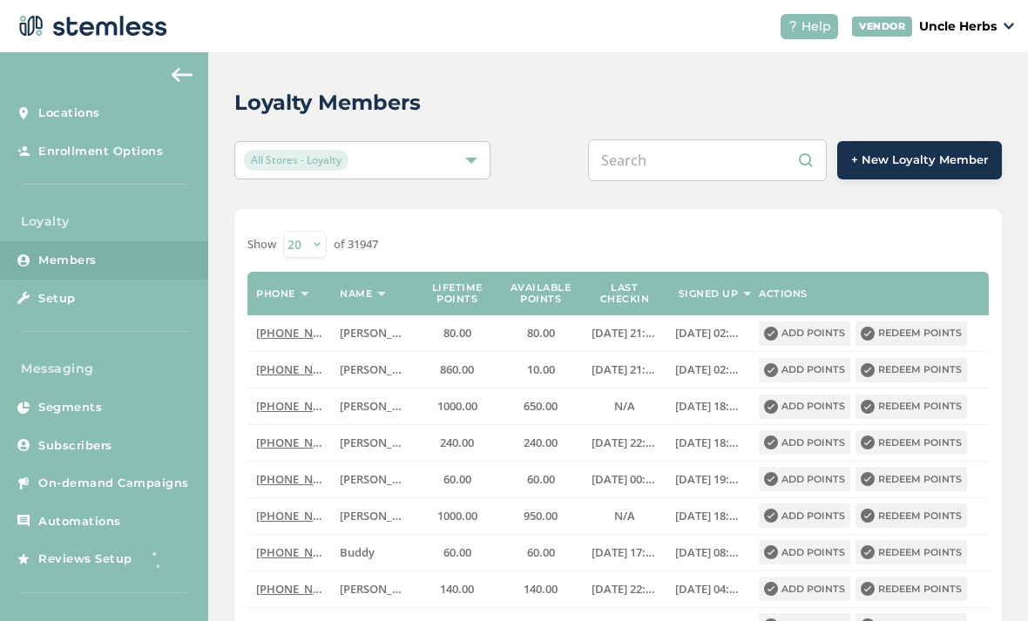
click at [721, 166] on input "text" at bounding box center [707, 160] width 239 height 42
click at [726, 162] on input "text" at bounding box center [707, 160] width 239 height 42
click at [718, 151] on input "text" at bounding box center [707, 160] width 239 height 42
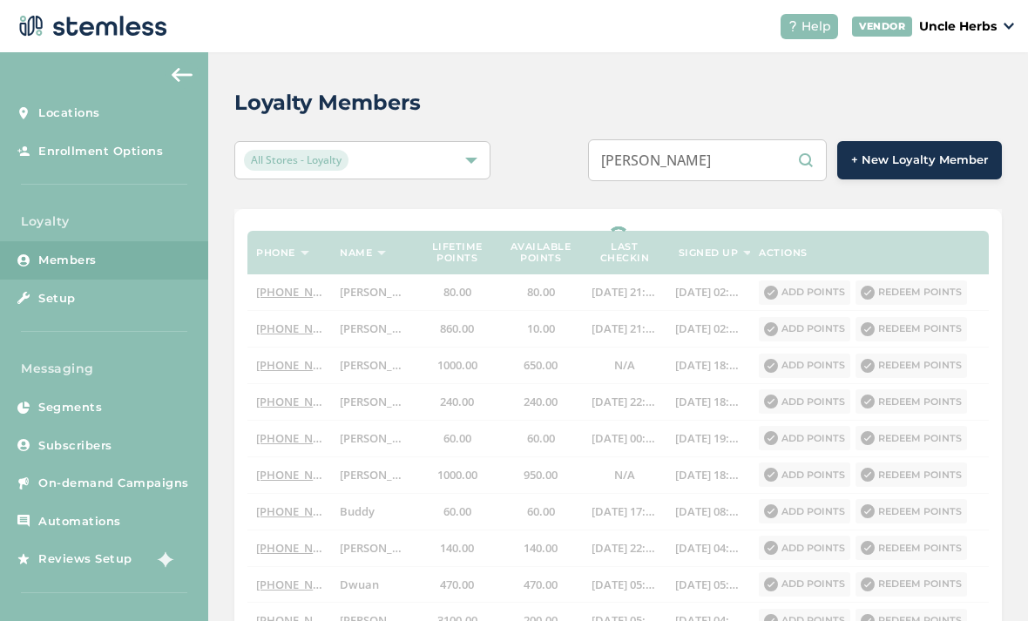
click at [802, 164] on input "Milo morbid" at bounding box center [707, 160] width 239 height 42
click at [761, 169] on input "Milo morbid" at bounding box center [707, 160] width 239 height 42
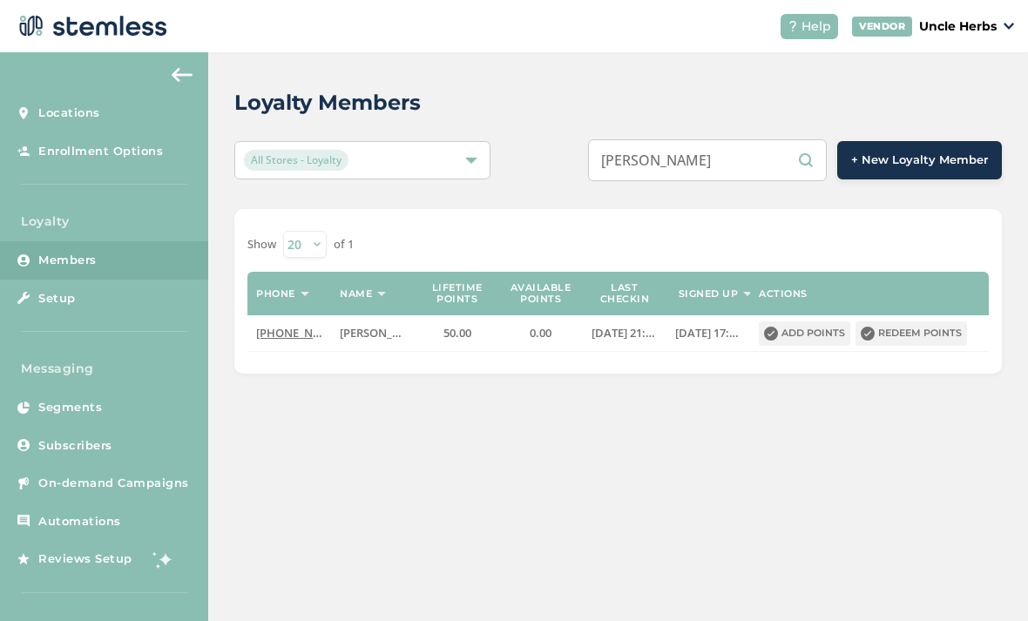
click at [752, 159] on input "Milo morbid" at bounding box center [707, 160] width 239 height 42
click at [741, 177] on input "Milo morbid" at bounding box center [707, 160] width 239 height 42
type input "M"
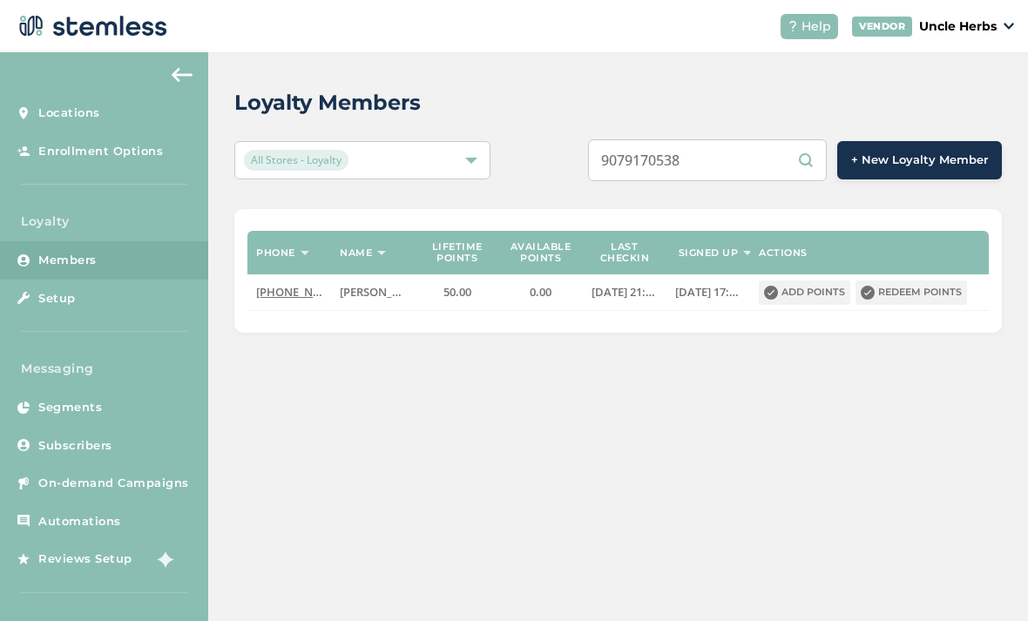
click at [694, 156] on input "9079170538" at bounding box center [707, 160] width 239 height 42
click at [682, 165] on input "9079170538" at bounding box center [707, 160] width 239 height 42
click at [806, 158] on input "9079170538" at bounding box center [707, 160] width 239 height 42
type input "9079170538"
click at [738, 166] on input "9079170538" at bounding box center [707, 160] width 239 height 42
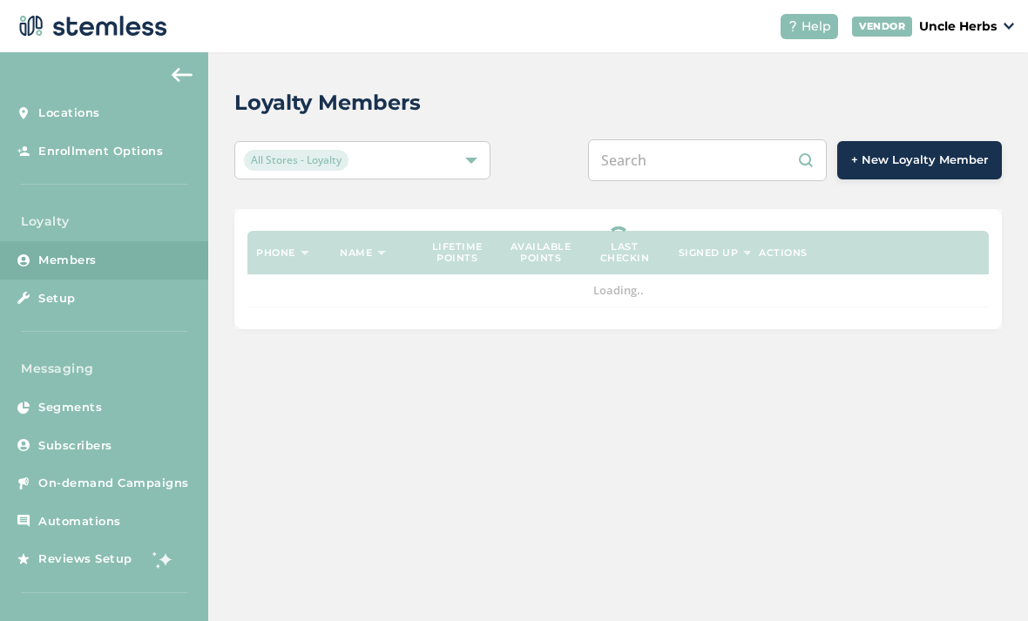
click at [748, 154] on input "text" at bounding box center [707, 160] width 239 height 42
click at [718, 162] on input "text" at bounding box center [707, 160] width 239 height 42
click at [730, 162] on input "text" at bounding box center [707, 160] width 239 height 42
paste input "9079170538"
type input "9079170538"
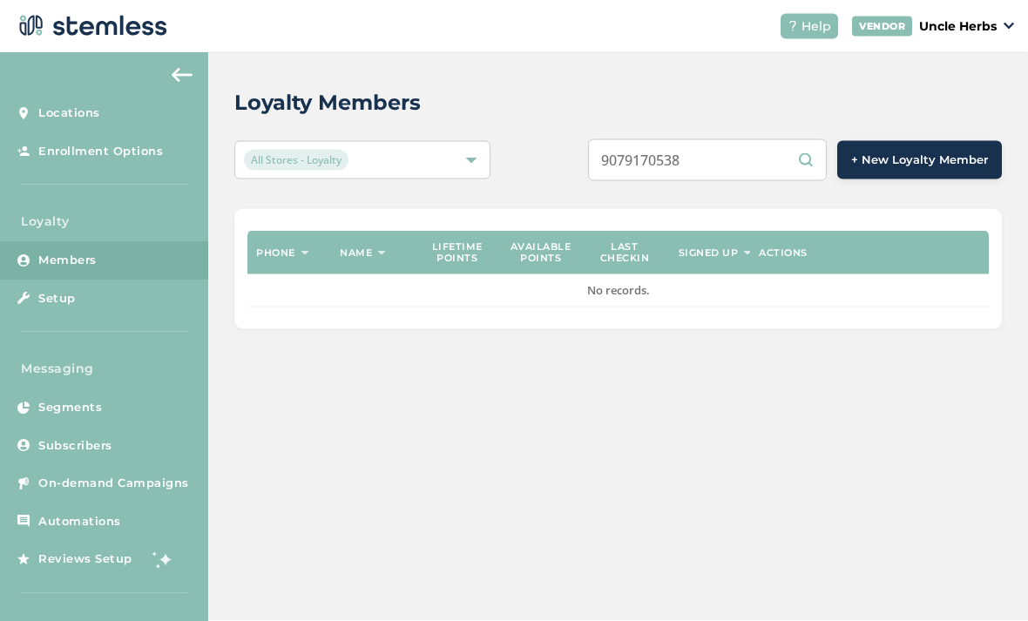
scroll to position [56, 0]
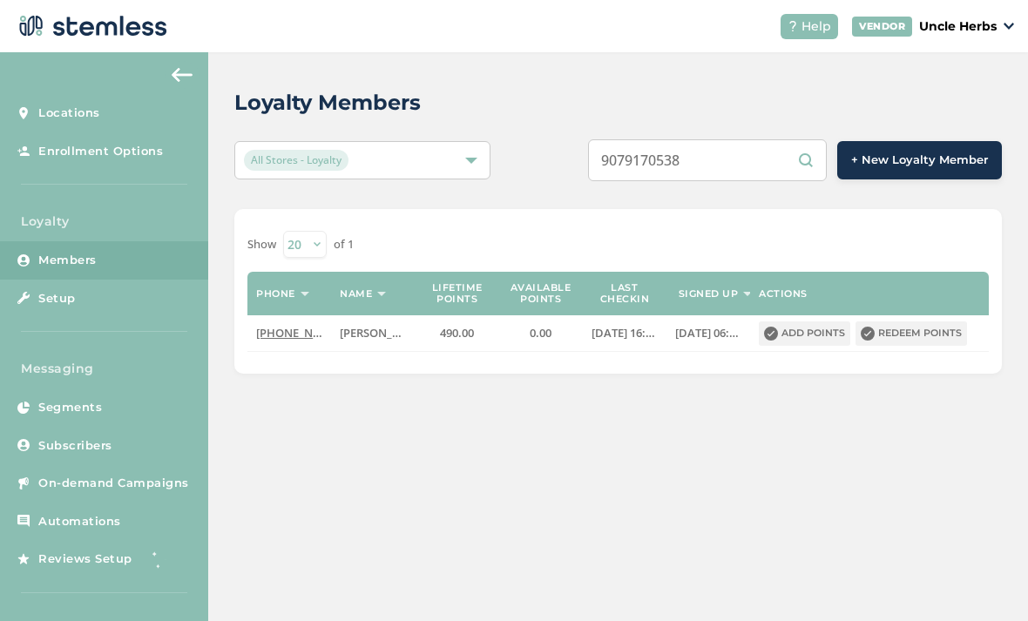
click at [767, 139] on input "9079170538" at bounding box center [707, 160] width 239 height 42
click at [756, 139] on input "9079170538" at bounding box center [707, 160] width 239 height 42
click at [743, 139] on input "9079170538" at bounding box center [707, 160] width 239 height 42
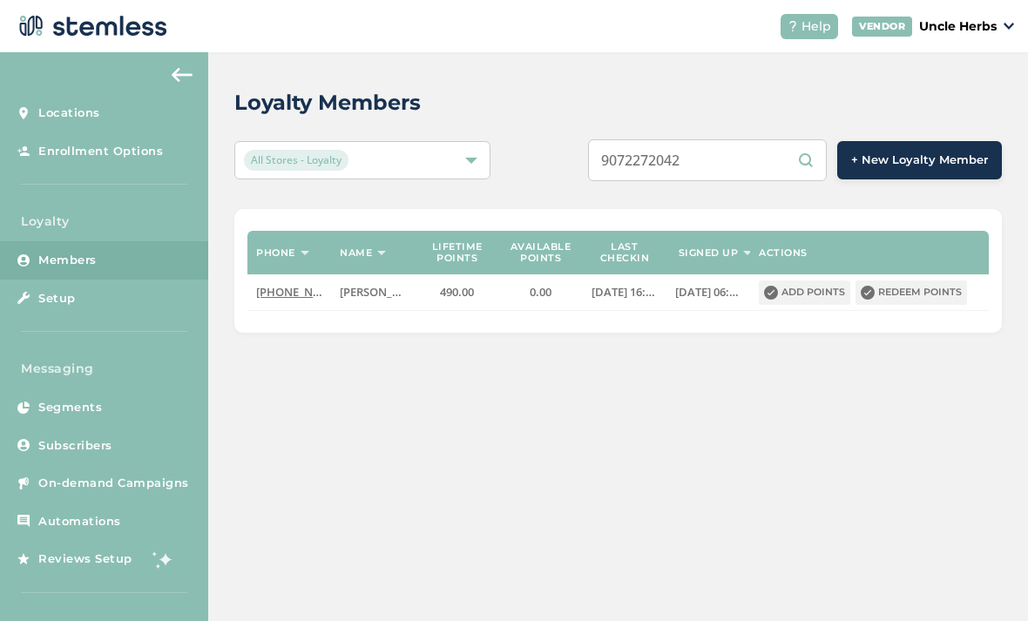
click at [687, 139] on input "9072272042" at bounding box center [707, 160] width 239 height 42
click at [707, 139] on input "9072272042" at bounding box center [707, 160] width 239 height 42
type input "9072272042"
click at [757, 139] on input "9072272042" at bounding box center [707, 160] width 239 height 42
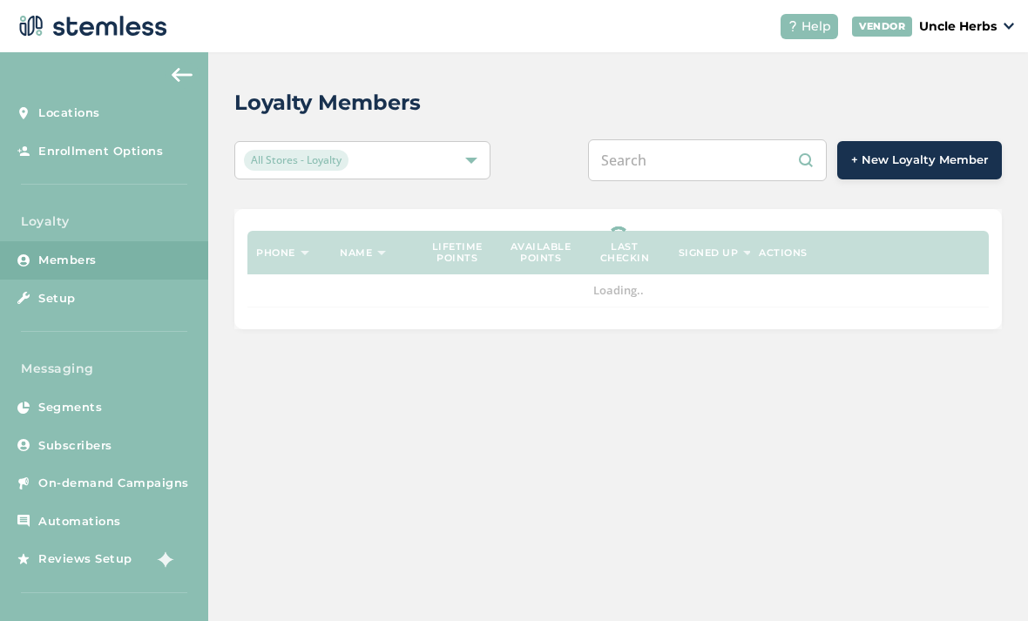
click at [695, 165] on input "text" at bounding box center [707, 160] width 239 height 42
click at [710, 166] on input "text" at bounding box center [707, 160] width 239 height 42
click at [685, 152] on input "text" at bounding box center [707, 160] width 239 height 42
click at [688, 151] on input "text" at bounding box center [707, 160] width 239 height 42
paste input "9072272042"
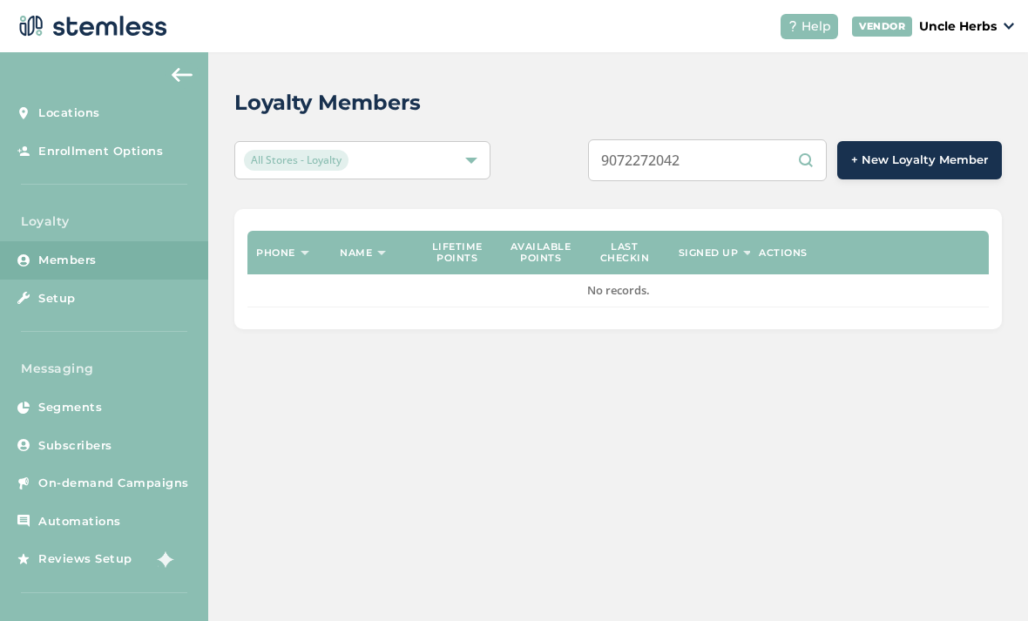
type input "9072272042"
click at [740, 159] on input "9072272042" at bounding box center [707, 160] width 239 height 42
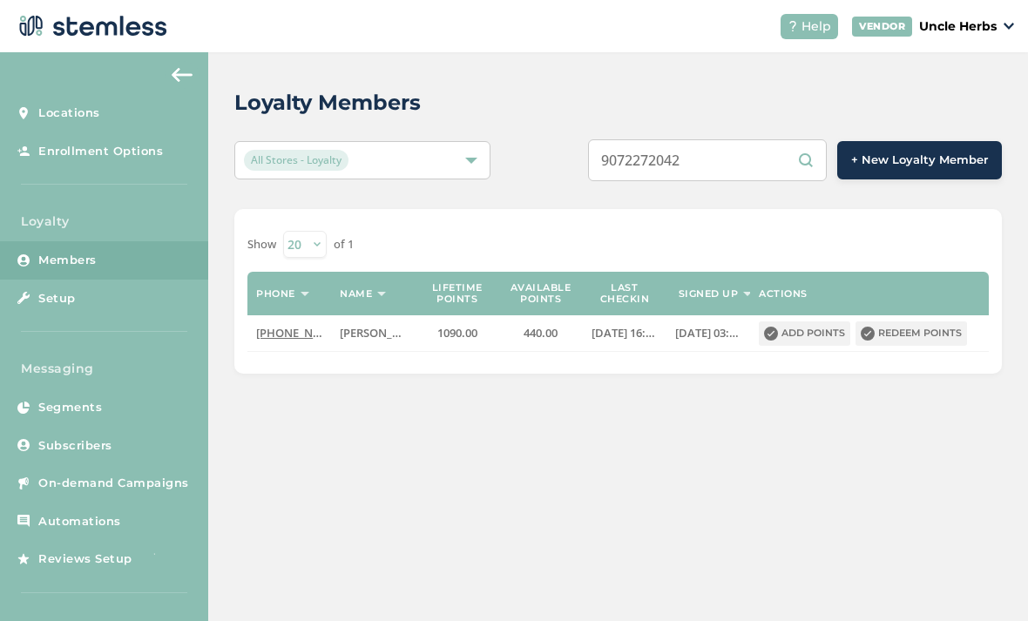
click at [925, 322] on button "Redeem points" at bounding box center [912, 334] width 112 height 24
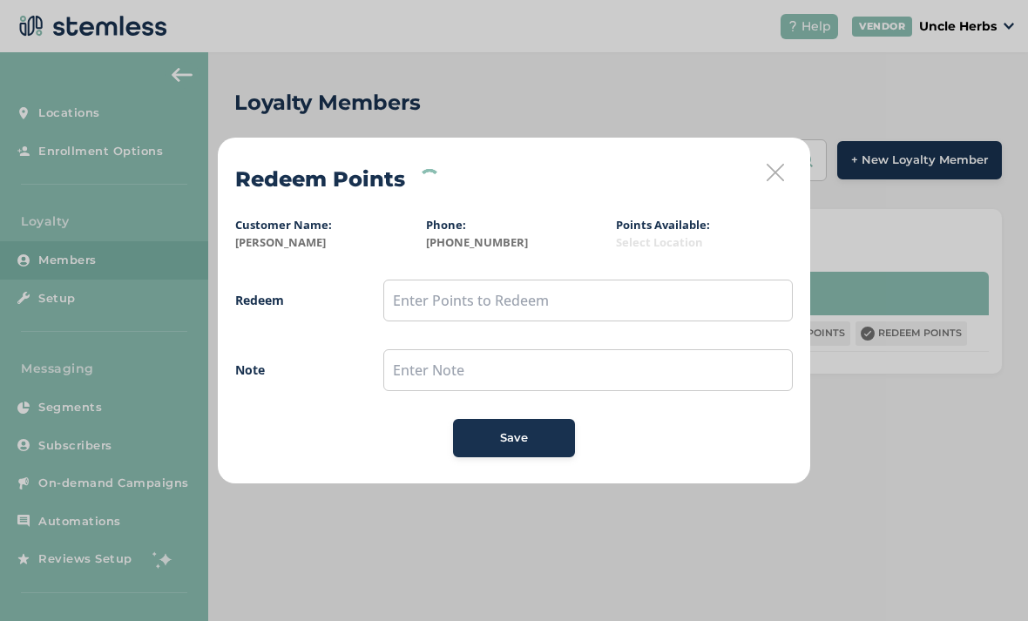
scroll to position [0, 0]
click at [532, 317] on input "text" at bounding box center [588, 301] width 410 height 42
type input "400"
click at [542, 454] on button "Save" at bounding box center [514, 438] width 122 height 38
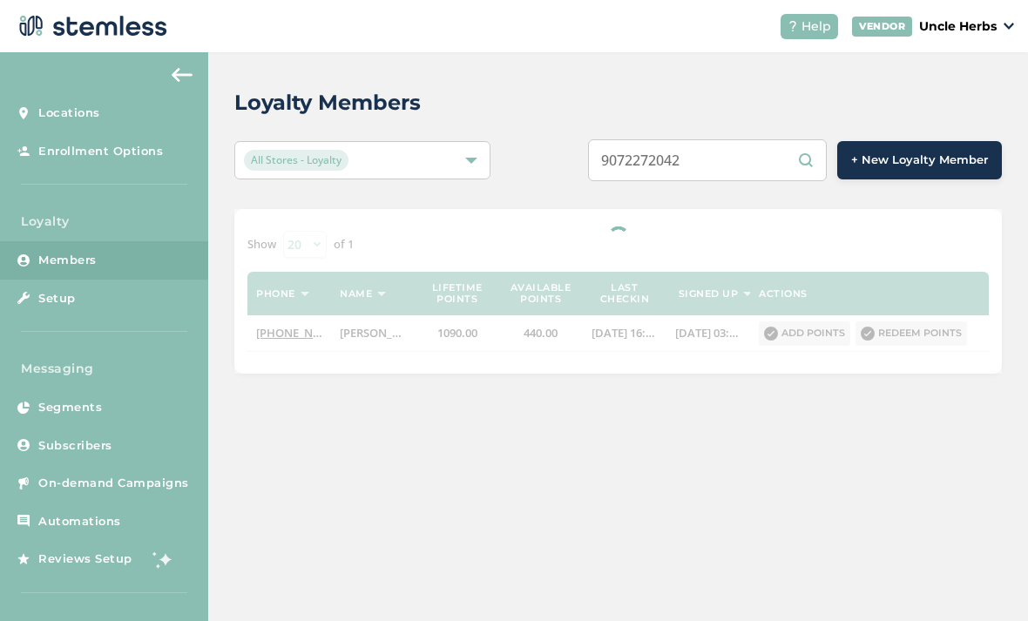
click at [729, 168] on input "9072272042" at bounding box center [707, 160] width 239 height 42
click at [728, 166] on input "9072272042" at bounding box center [707, 160] width 239 height 42
click at [718, 167] on input "9072272042" at bounding box center [707, 160] width 239 height 42
click at [691, 160] on input "text" at bounding box center [707, 160] width 239 height 42
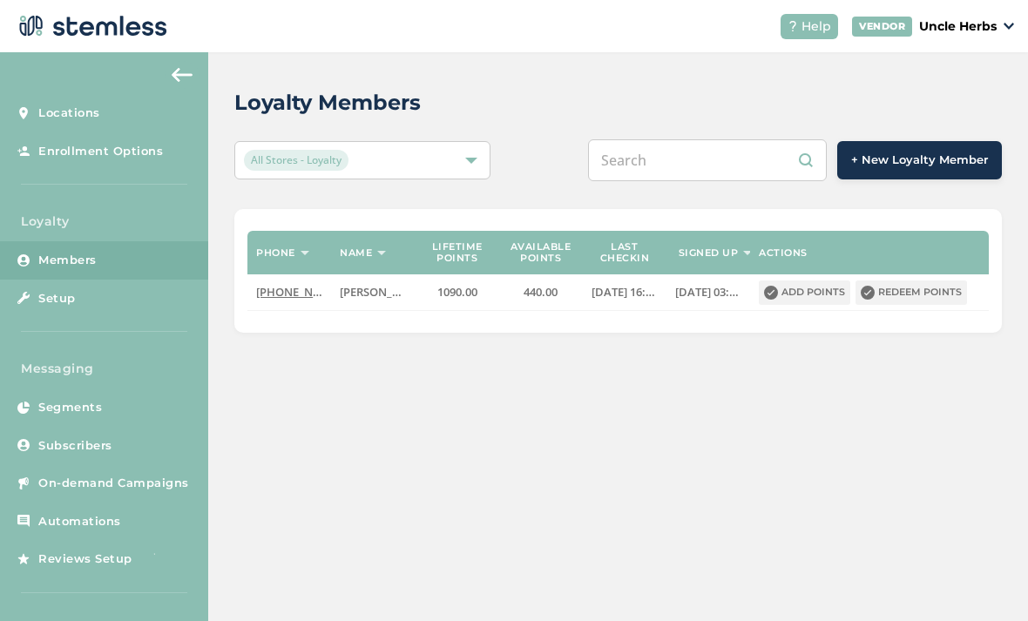
click at [695, 154] on input "text" at bounding box center [707, 160] width 239 height 42
paste input "(907) 306-3193"
click at [709, 166] on input "(907) 306-3193" at bounding box center [707, 160] width 239 height 42
click at [672, 159] on input "(907) 3063193" at bounding box center [707, 160] width 239 height 42
click at [676, 166] on input "(907) 3063193" at bounding box center [707, 160] width 239 height 42
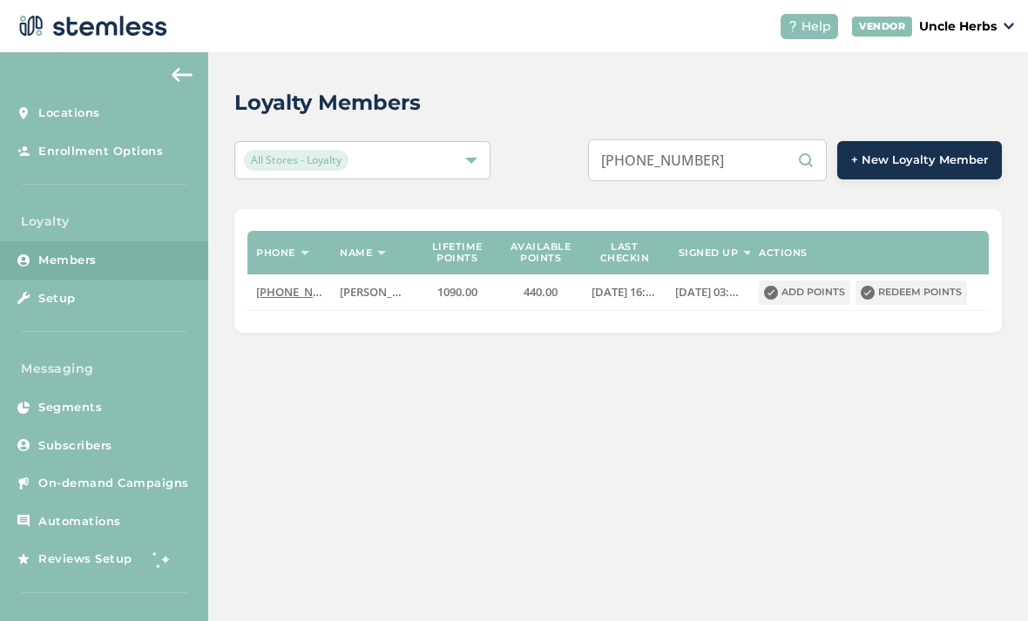
click at [684, 162] on input "(907) 3063193" at bounding box center [707, 160] width 239 height 42
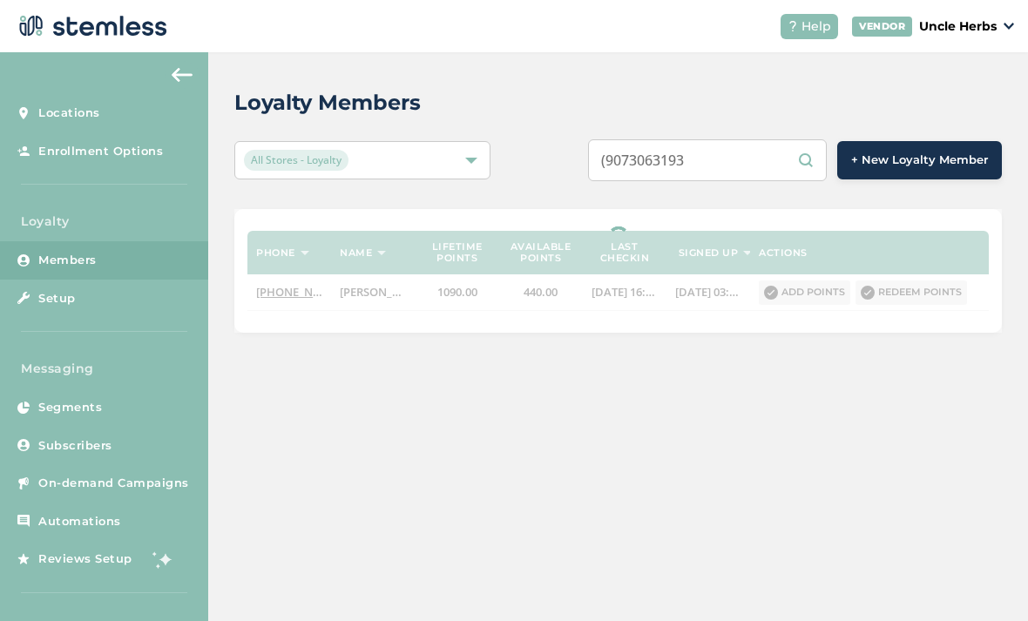
click at [647, 167] on input "(9073063193" at bounding box center [707, 160] width 239 height 42
click at [650, 166] on input "(9073063193" at bounding box center [707, 160] width 239 height 42
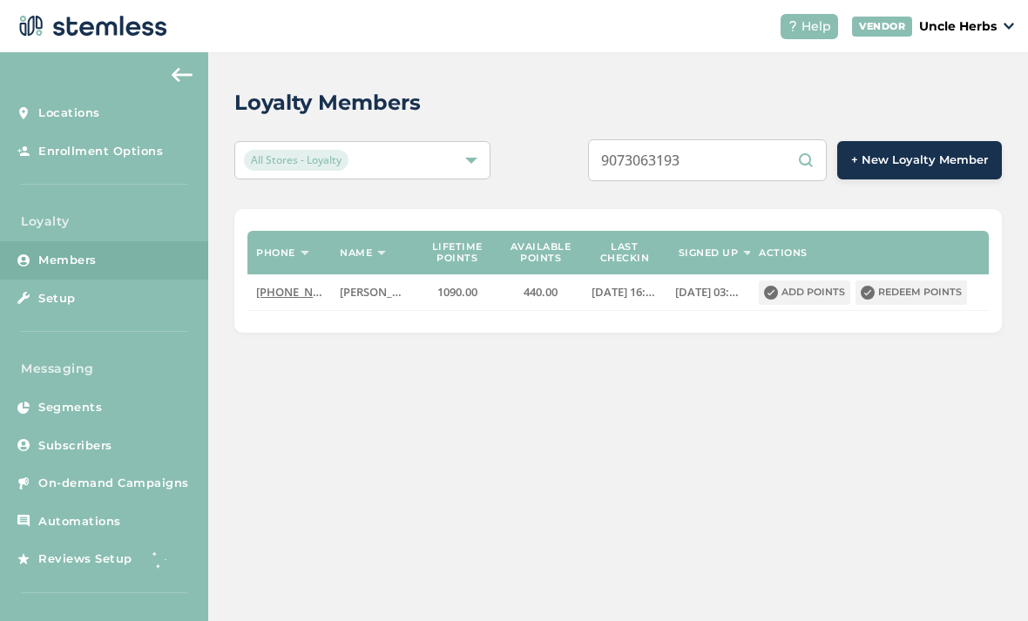
type input "9073063193"
click at [765, 168] on input "9073063193" at bounding box center [707, 160] width 239 height 42
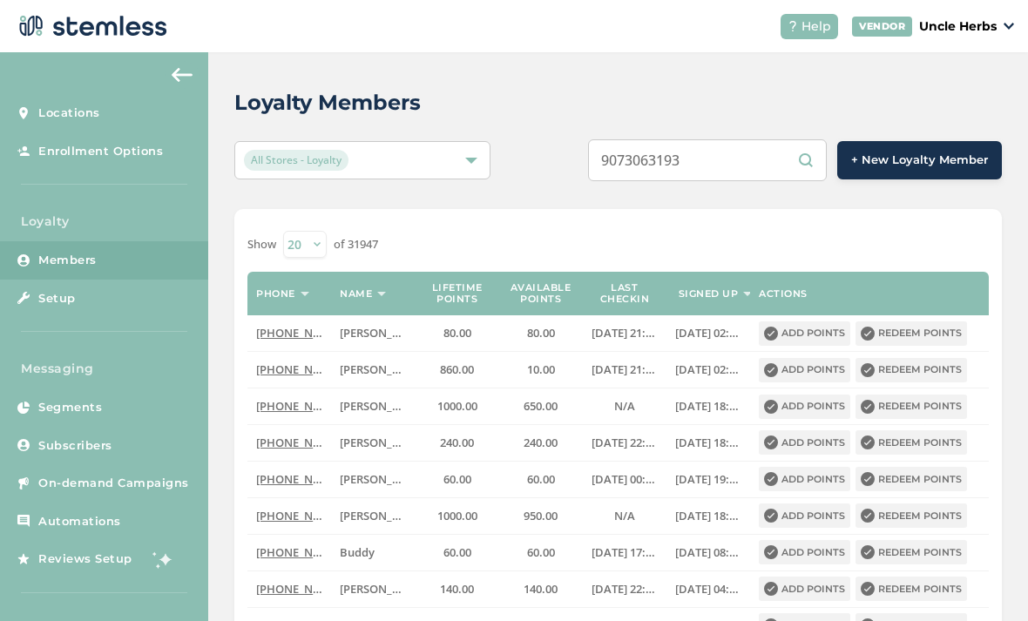
click at [694, 163] on input "9073063193" at bounding box center [707, 160] width 239 height 42
click at [694, 160] on input "9073063193" at bounding box center [707, 160] width 239 height 42
click at [696, 160] on input "9073063193" at bounding box center [707, 160] width 239 height 42
click at [688, 162] on input "9073063193" at bounding box center [707, 160] width 239 height 42
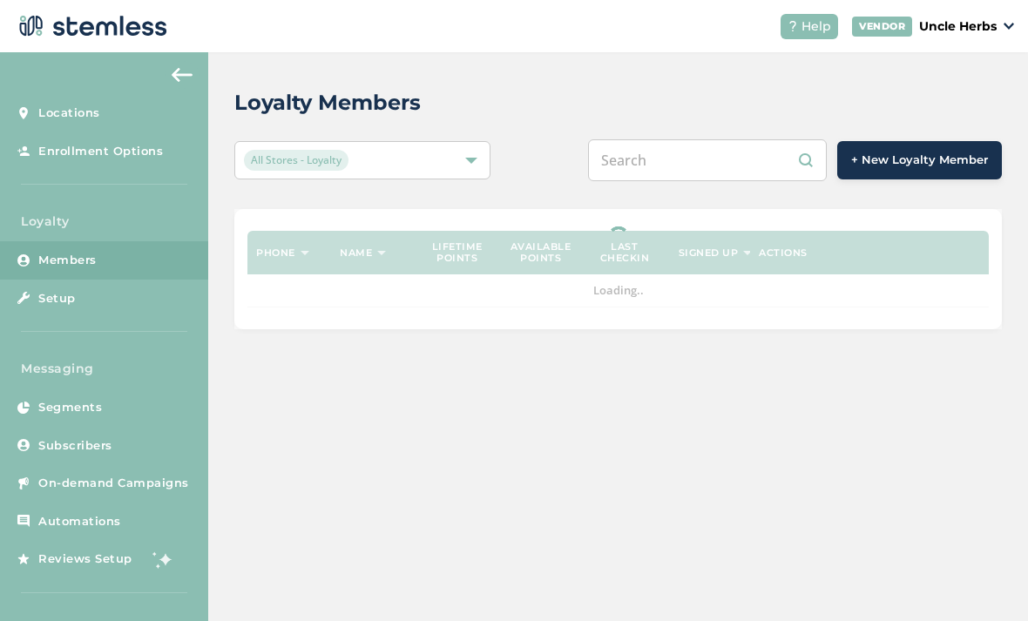
click at [668, 167] on input "text" at bounding box center [707, 160] width 239 height 42
click at [676, 161] on input "text" at bounding box center [707, 160] width 239 height 42
click at [679, 142] on input "text" at bounding box center [707, 160] width 239 height 42
click at [689, 150] on input "text" at bounding box center [707, 160] width 239 height 42
paste input "9073063193"
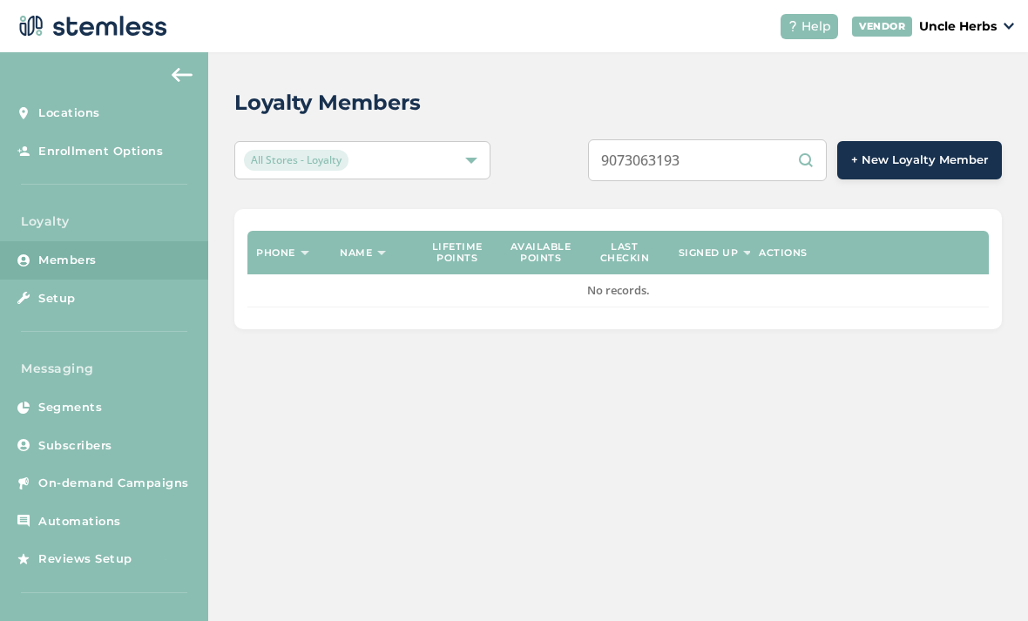
type input "9073063193"
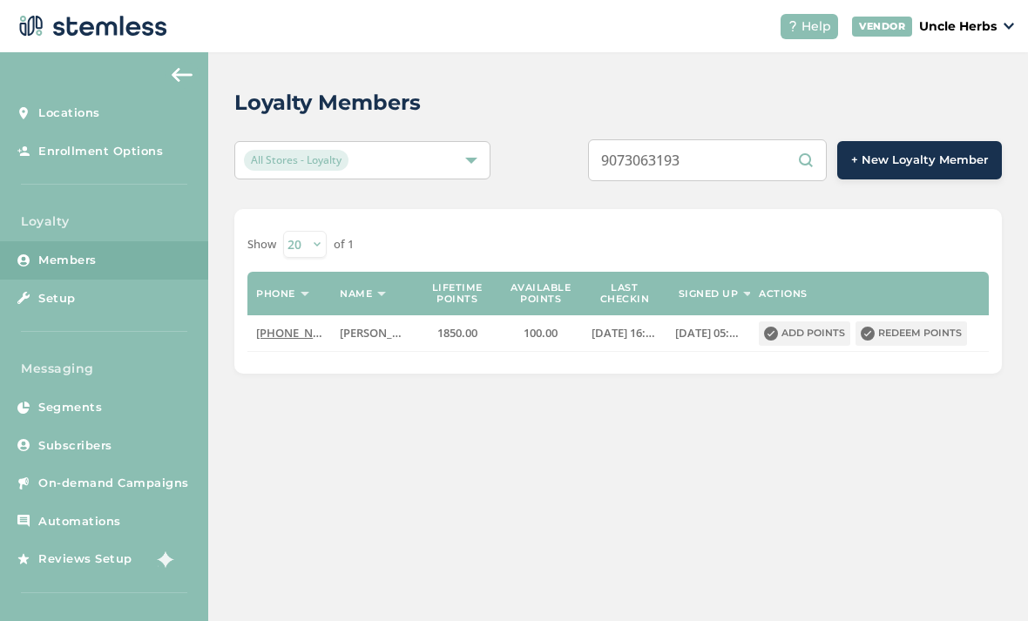
click at [756, 159] on input "9073063193" at bounding box center [707, 160] width 239 height 42
click at [736, 171] on input "9073063193" at bounding box center [707, 160] width 239 height 42
click at [743, 173] on input "9073063193" at bounding box center [707, 160] width 239 height 42
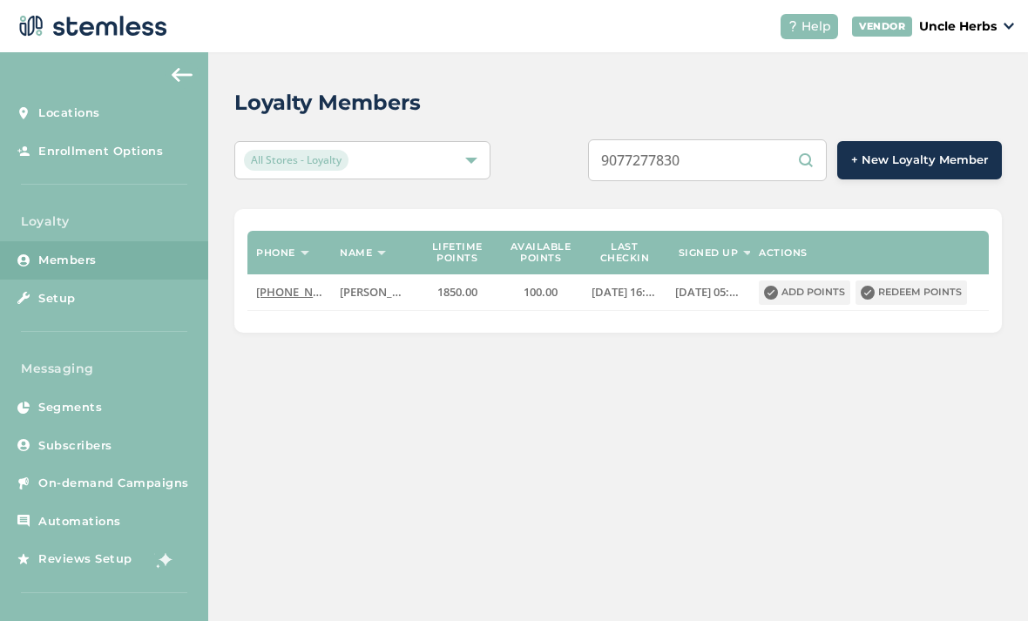
click at [682, 162] on input "9077277830" at bounding box center [707, 160] width 239 height 42
click at [676, 176] on input "9077277830" at bounding box center [707, 160] width 239 height 42
type input "9077277830"
click at [930, 300] on button "Redeem points" at bounding box center [912, 293] width 112 height 24
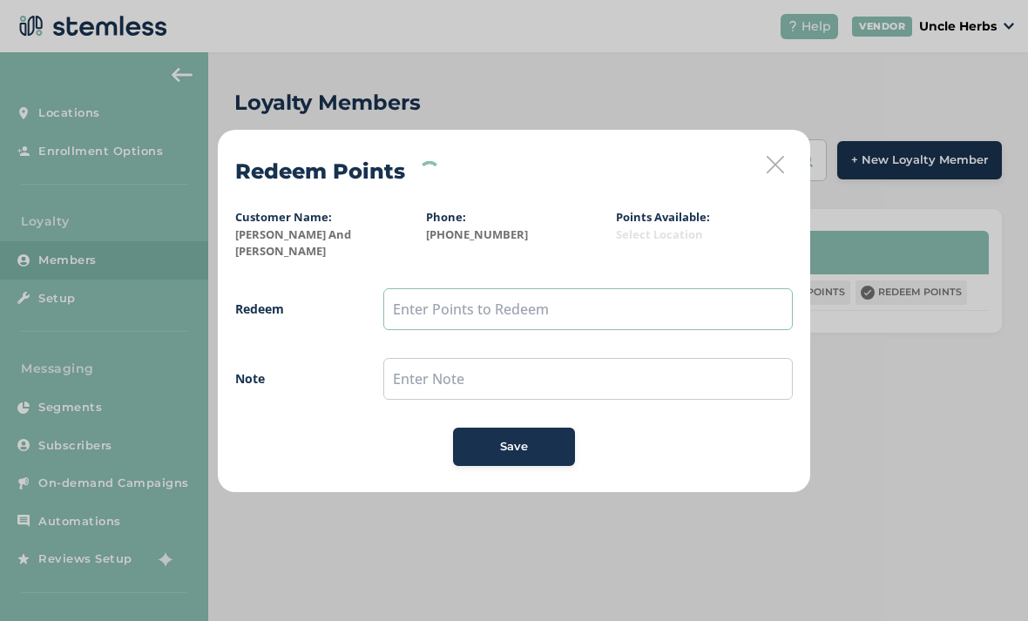
click at [528, 296] on input "text" at bounding box center [588, 309] width 410 height 42
type input "100"
click at [521, 438] on span "Save" at bounding box center [514, 446] width 28 height 17
click at [553, 456] on button "Save" at bounding box center [514, 447] width 122 height 38
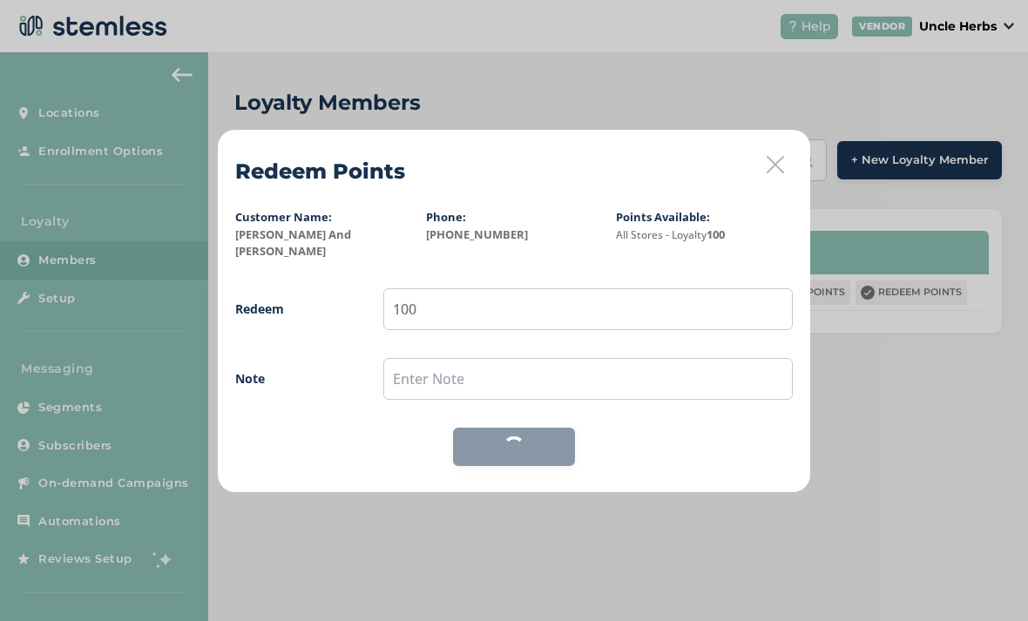
click at [526, 436] on div "Save" at bounding box center [514, 447] width 122 height 38
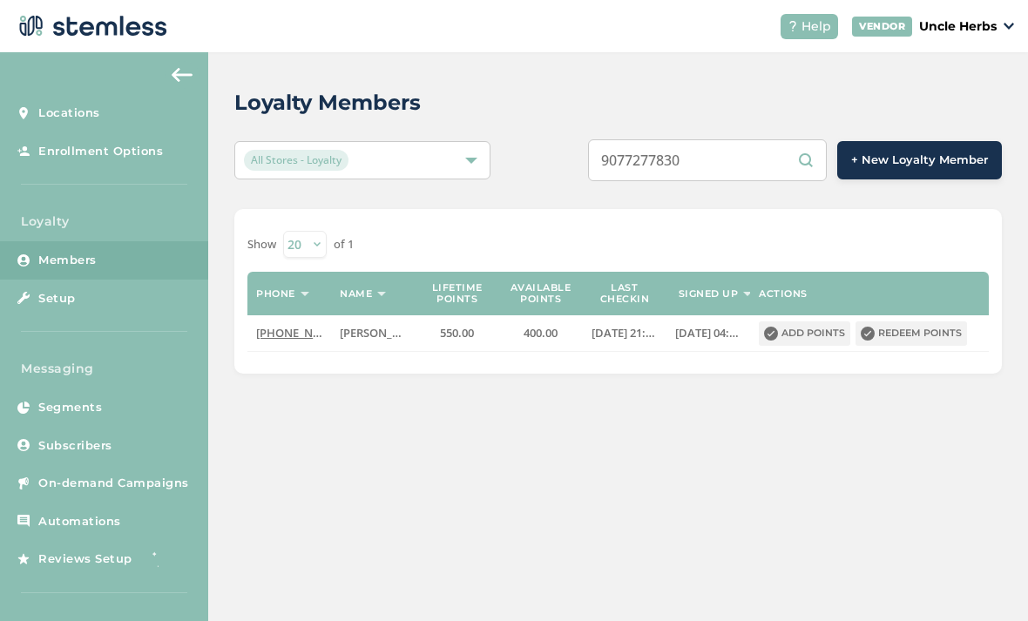
click at [706, 154] on input "9077277830" at bounding box center [707, 160] width 239 height 42
click at [698, 164] on input "9077277830" at bounding box center [707, 160] width 239 height 42
click at [699, 164] on input "9077277830" at bounding box center [707, 160] width 239 height 42
click at [703, 163] on input "9077277830" at bounding box center [707, 160] width 239 height 42
click at [926, 331] on button "Redeem points" at bounding box center [912, 334] width 112 height 24
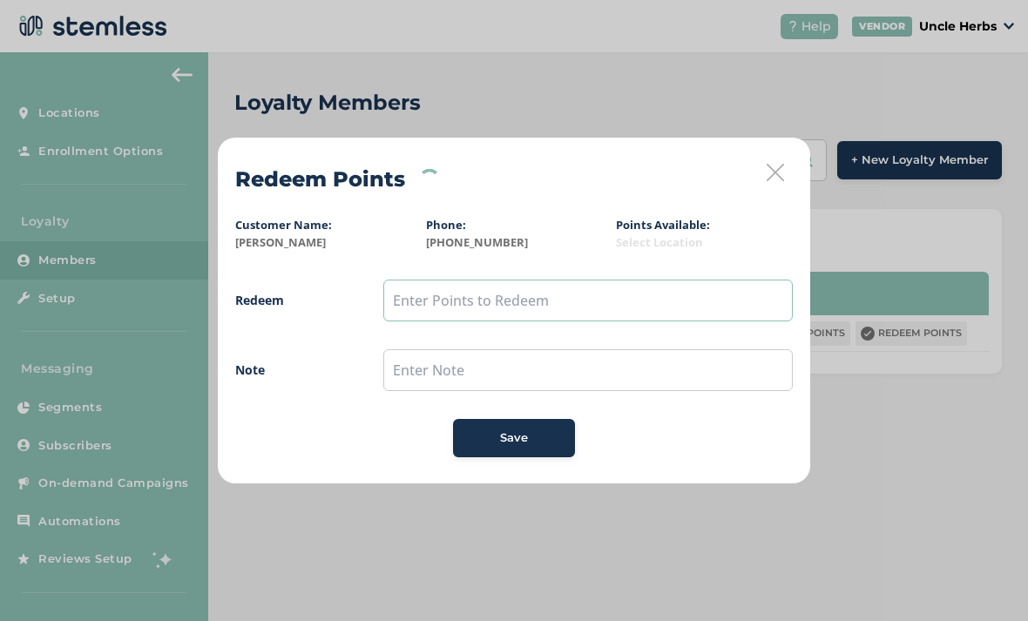
click at [485, 305] on input "text" at bounding box center [588, 301] width 410 height 42
type input "400"
click at [518, 445] on span "Save" at bounding box center [514, 438] width 28 height 17
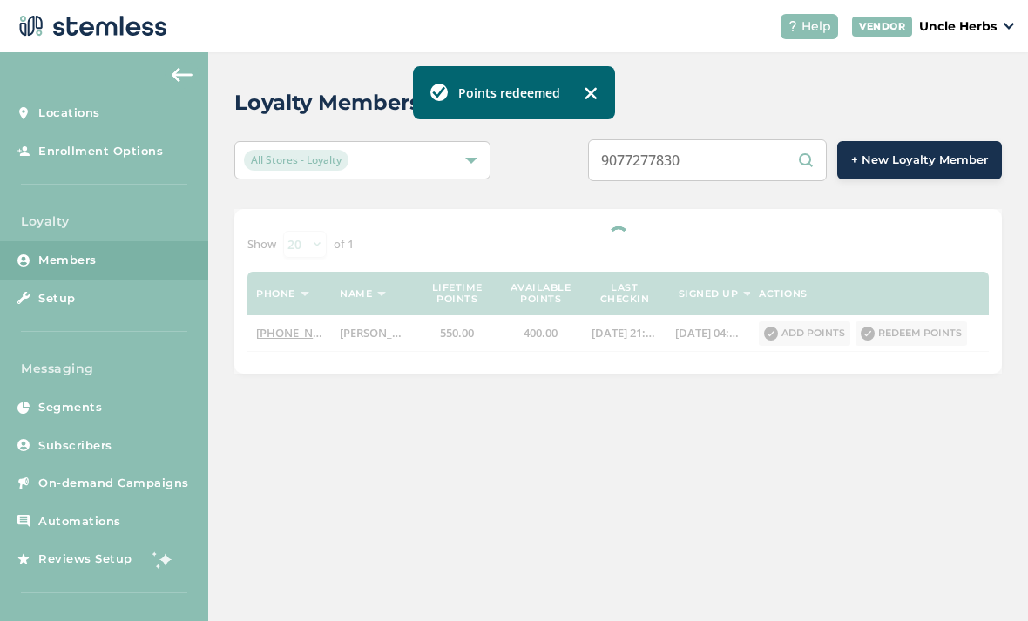
click at [752, 159] on input "9077277830" at bounding box center [707, 160] width 239 height 42
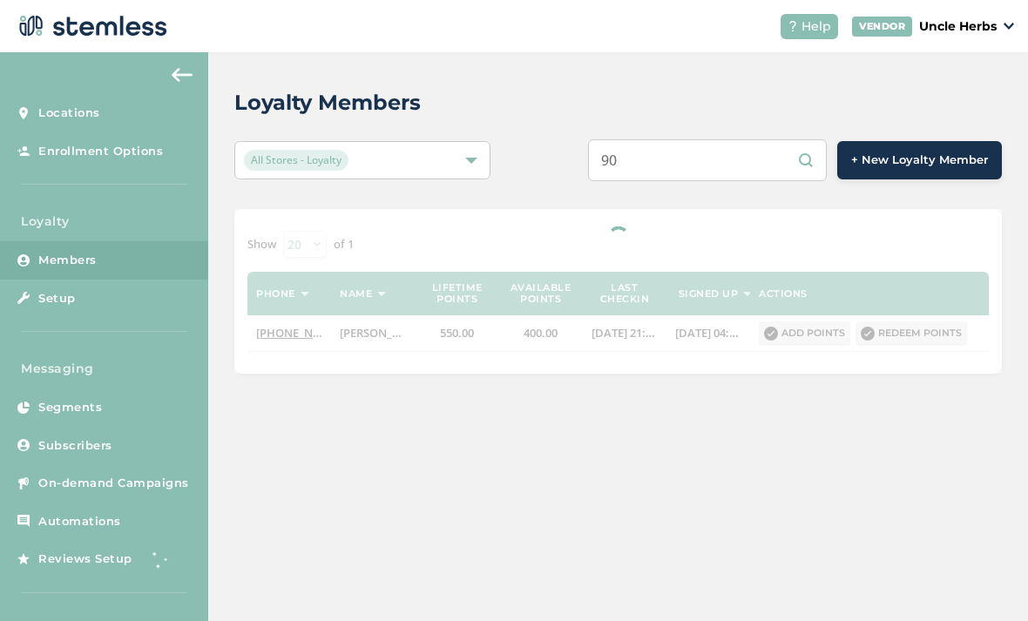
type input "9"
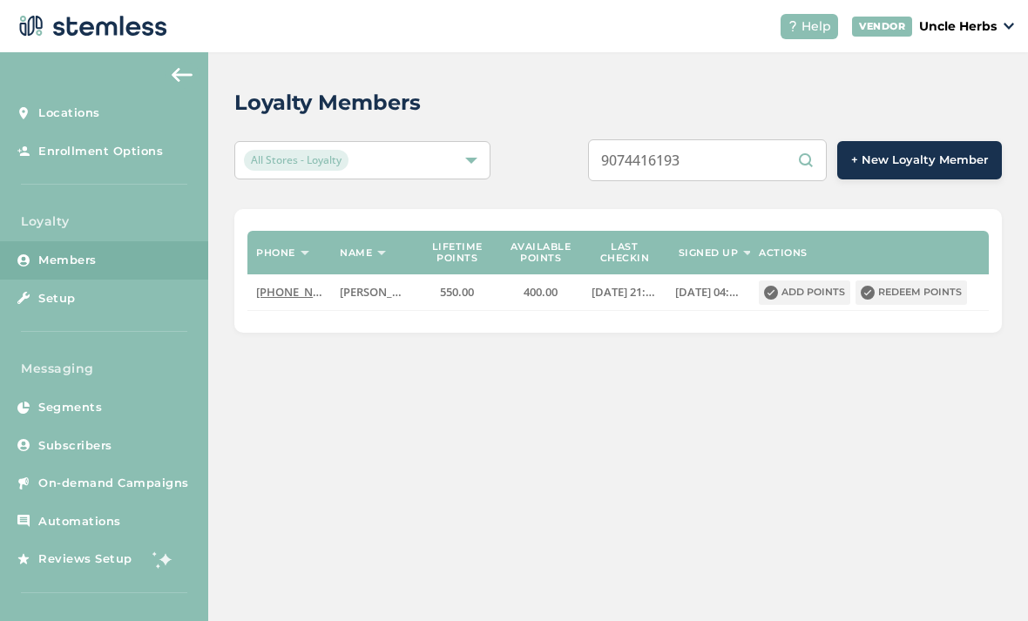
click at [699, 159] on input "9074416193" at bounding box center [707, 160] width 239 height 42
click at [700, 158] on input "9074416193" at bounding box center [707, 160] width 239 height 42
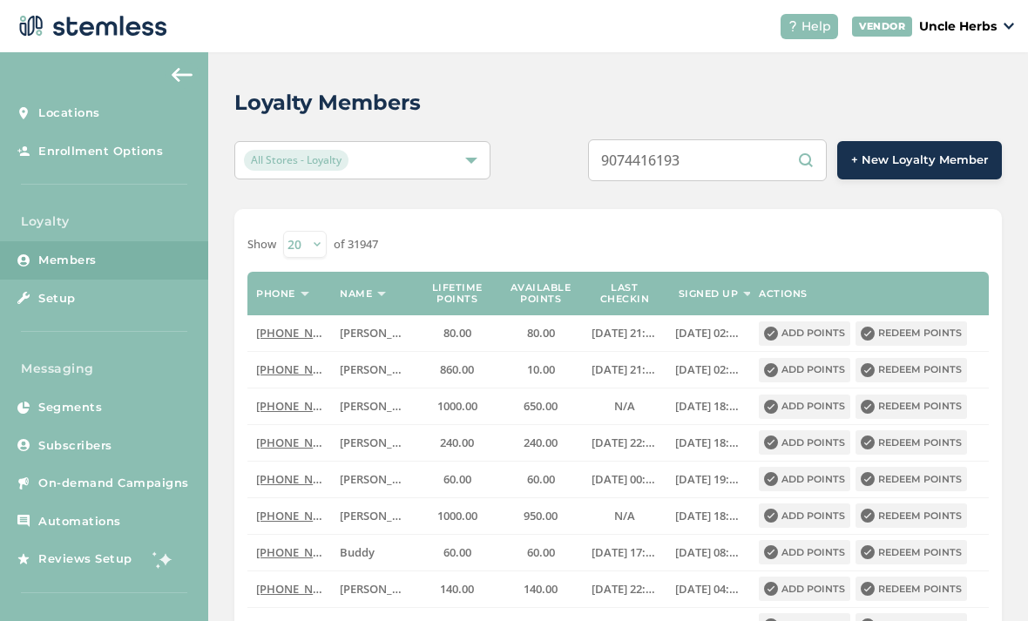
type input "9074416193"
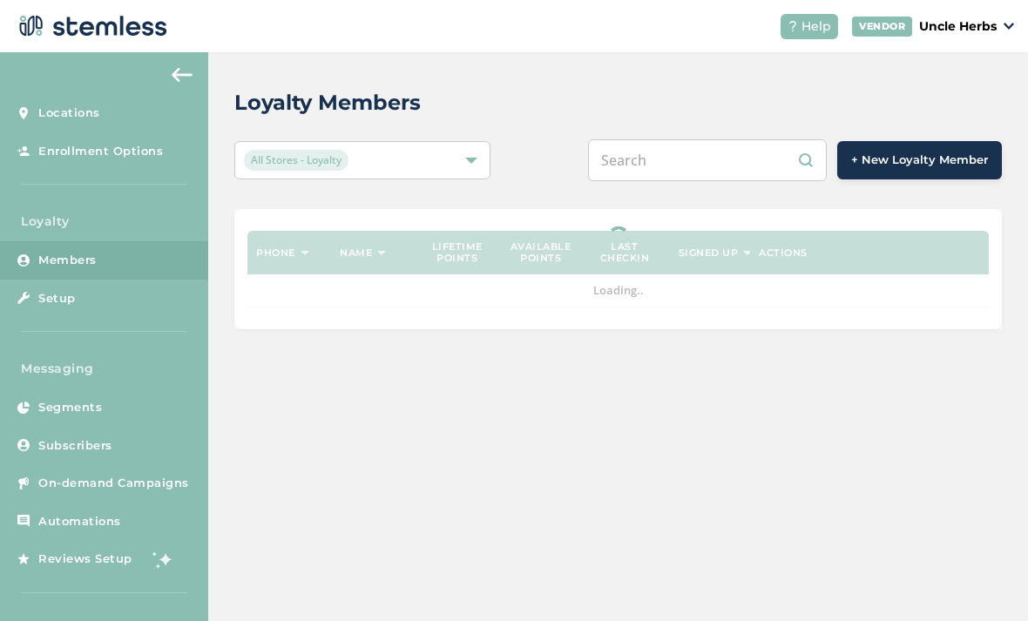
click at [710, 162] on input "text" at bounding box center [707, 160] width 239 height 42
click at [720, 166] on input "text" at bounding box center [707, 160] width 239 height 42
click at [711, 154] on input "text" at bounding box center [707, 160] width 239 height 42
click at [707, 159] on input "text" at bounding box center [707, 160] width 239 height 42
paste input "9074416193"
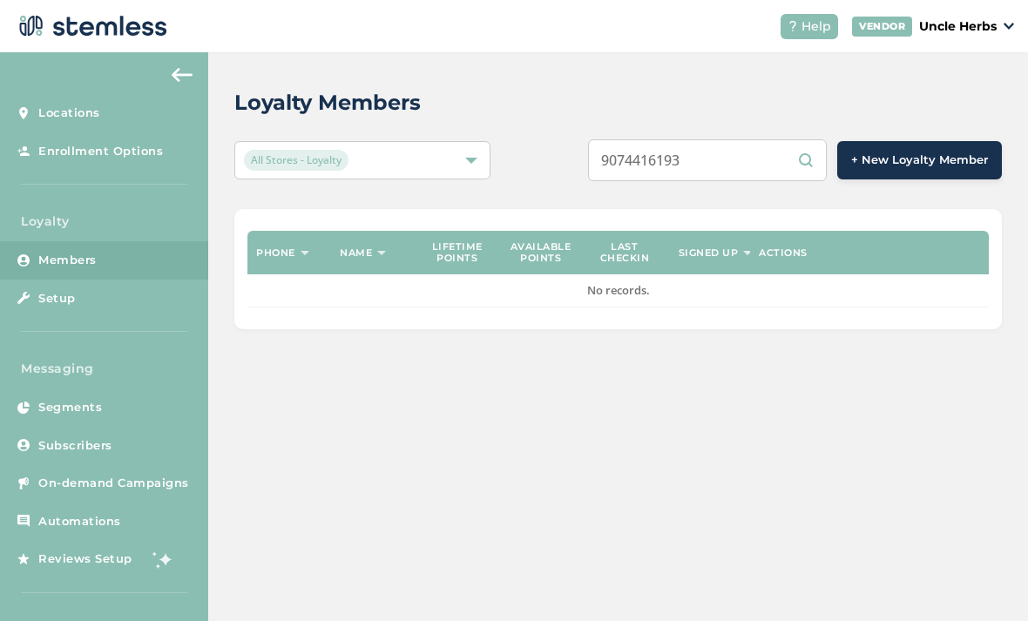
type input "9074416193"
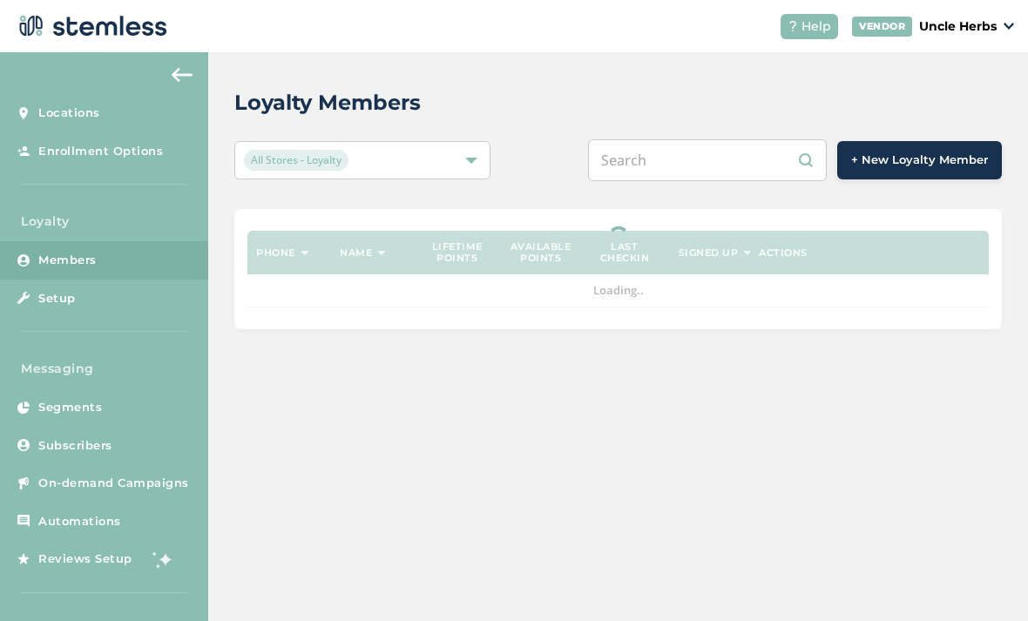
click at [698, 169] on input "text" at bounding box center [707, 160] width 239 height 42
click at [704, 162] on input "text" at bounding box center [707, 160] width 239 height 42
click at [702, 159] on input "text" at bounding box center [707, 160] width 239 height 42
click at [700, 159] on input "text" at bounding box center [707, 160] width 239 height 42
paste input "9074416193"
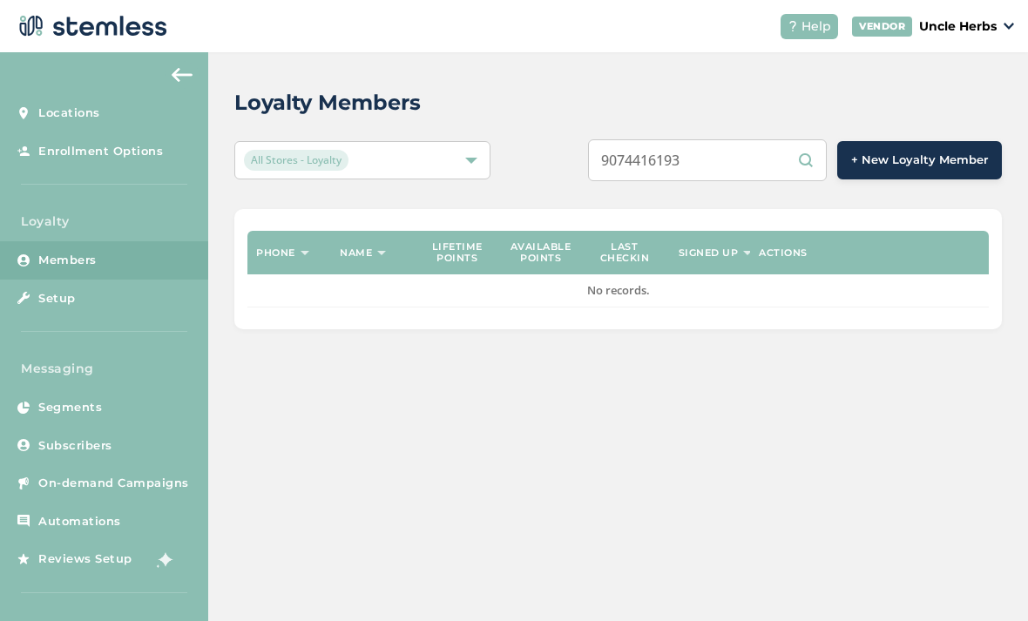
type input "9074416193"
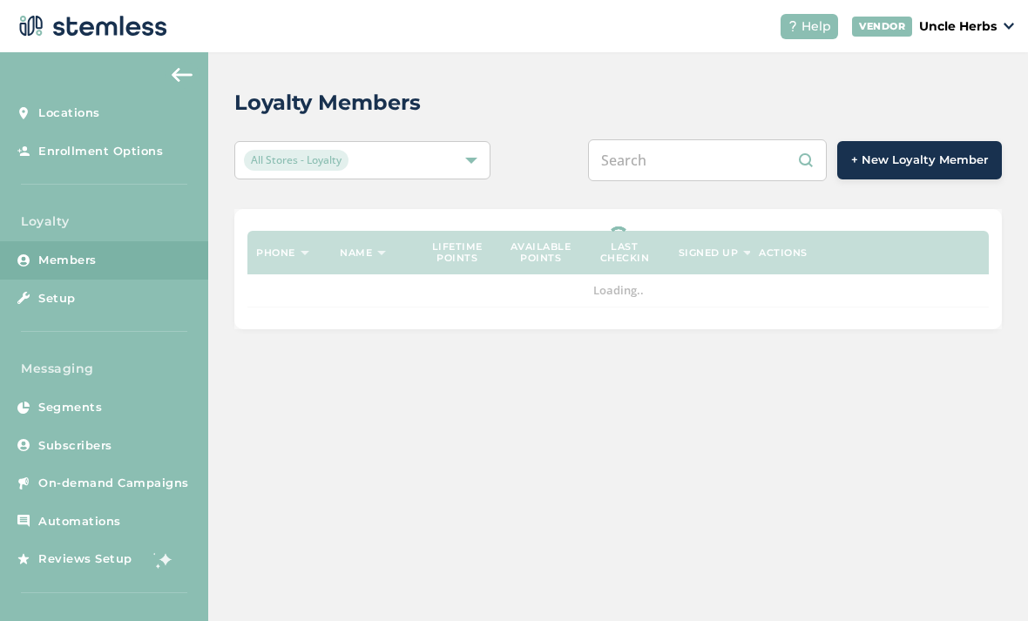
click at [697, 160] on input "text" at bounding box center [707, 160] width 239 height 42
click at [686, 156] on input "text" at bounding box center [707, 160] width 239 height 42
click at [690, 154] on input "text" at bounding box center [707, 160] width 239 height 42
paste input "9074416193"
type input "9074416193"
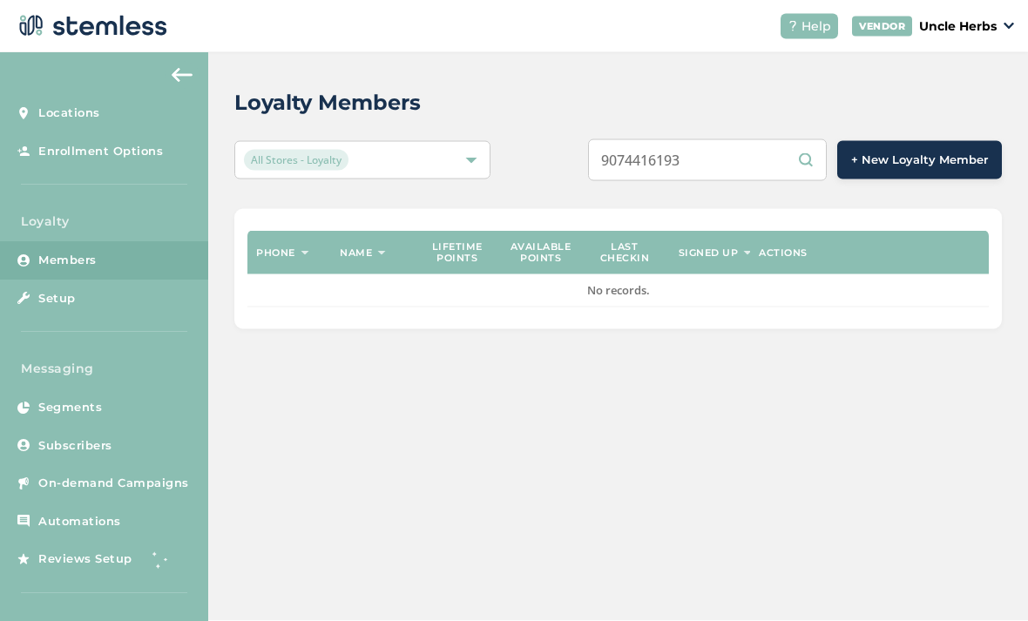
scroll to position [16, 0]
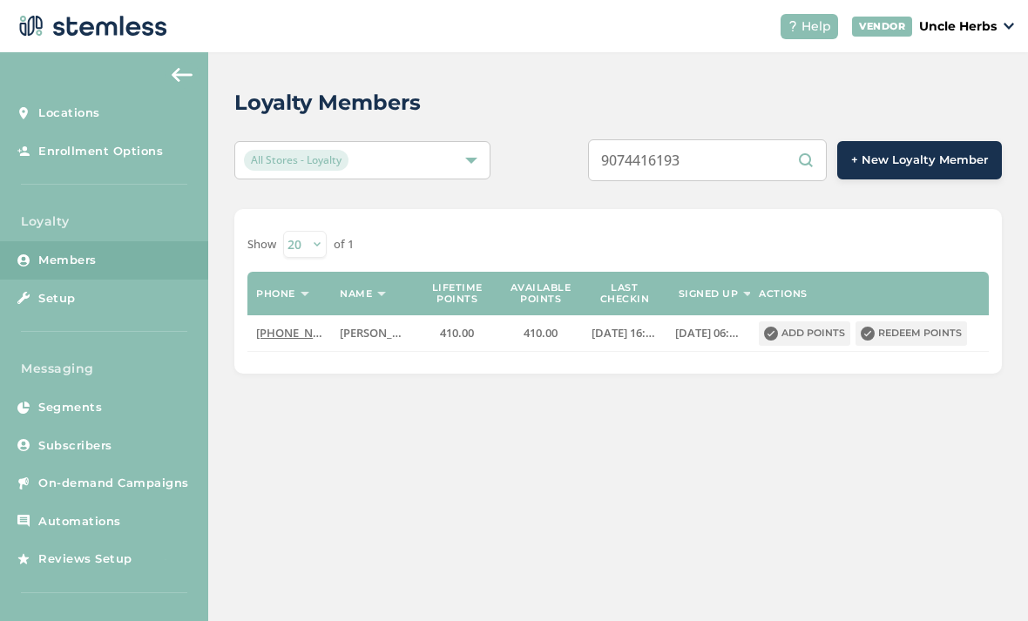
click at [918, 322] on button "Redeem points" at bounding box center [912, 334] width 112 height 24
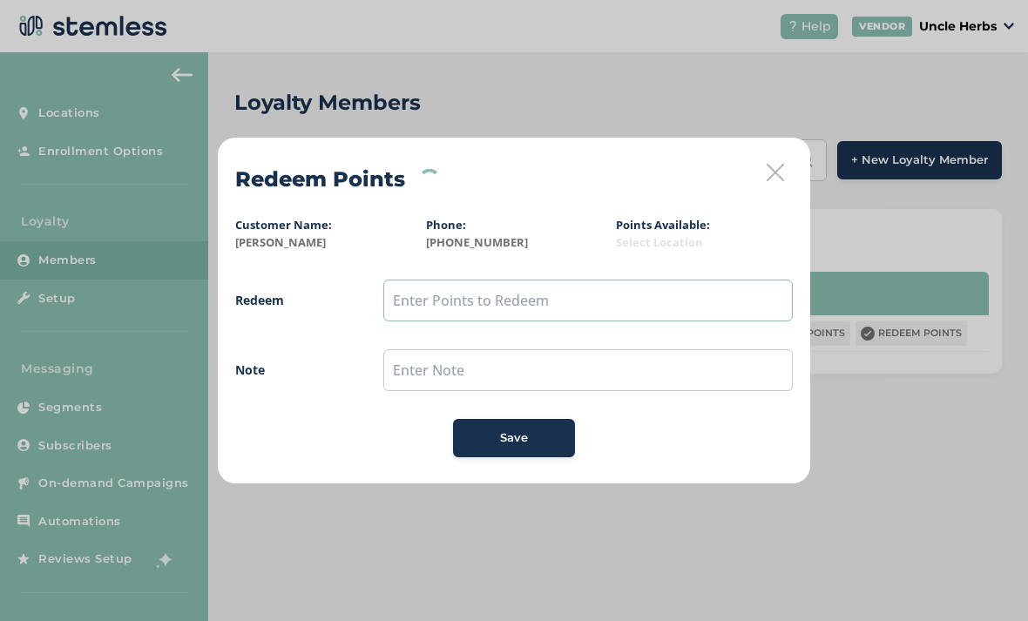
click at [523, 304] on input "text" at bounding box center [588, 301] width 410 height 42
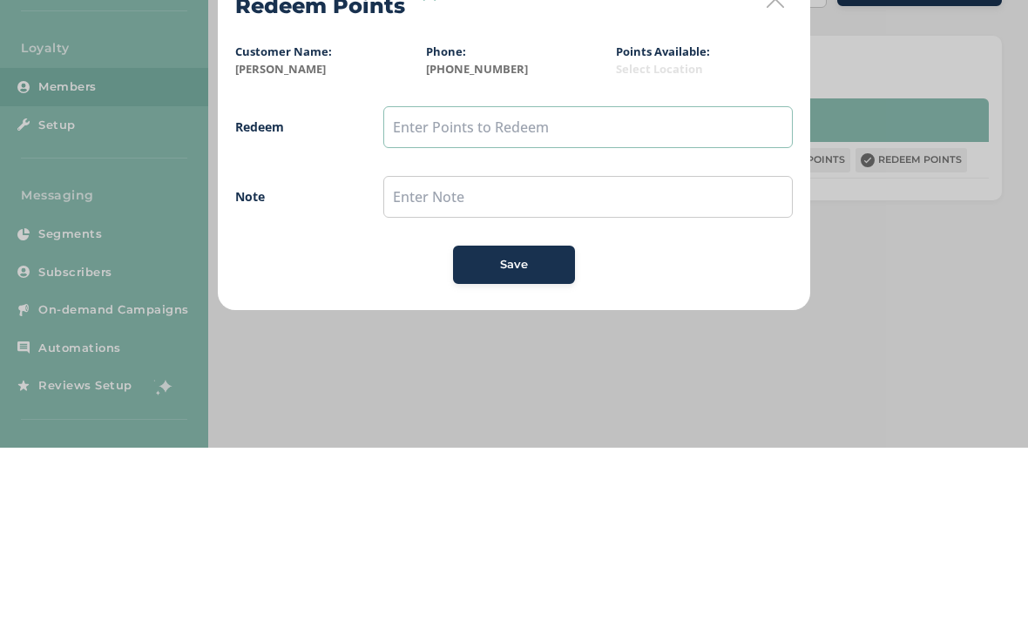
type input "3"
type input "400"
click at [525, 419] on button "Save" at bounding box center [514, 438] width 122 height 38
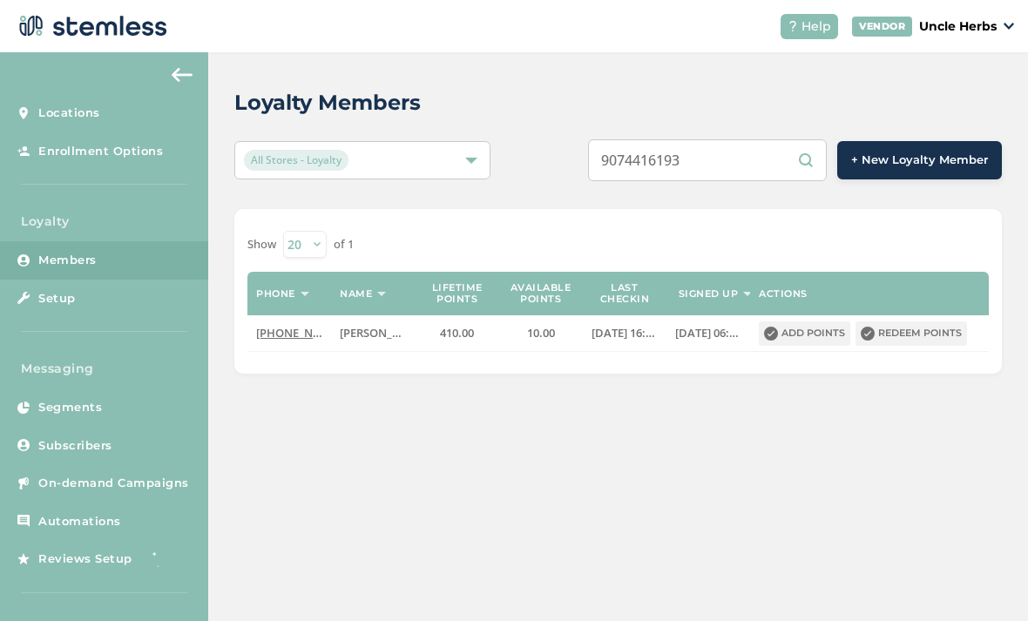
click at [745, 164] on input "9074416193" at bounding box center [707, 160] width 239 height 42
click at [736, 167] on input "9074416193" at bounding box center [707, 160] width 239 height 42
click at [749, 165] on input "9074416193" at bounding box center [707, 160] width 239 height 42
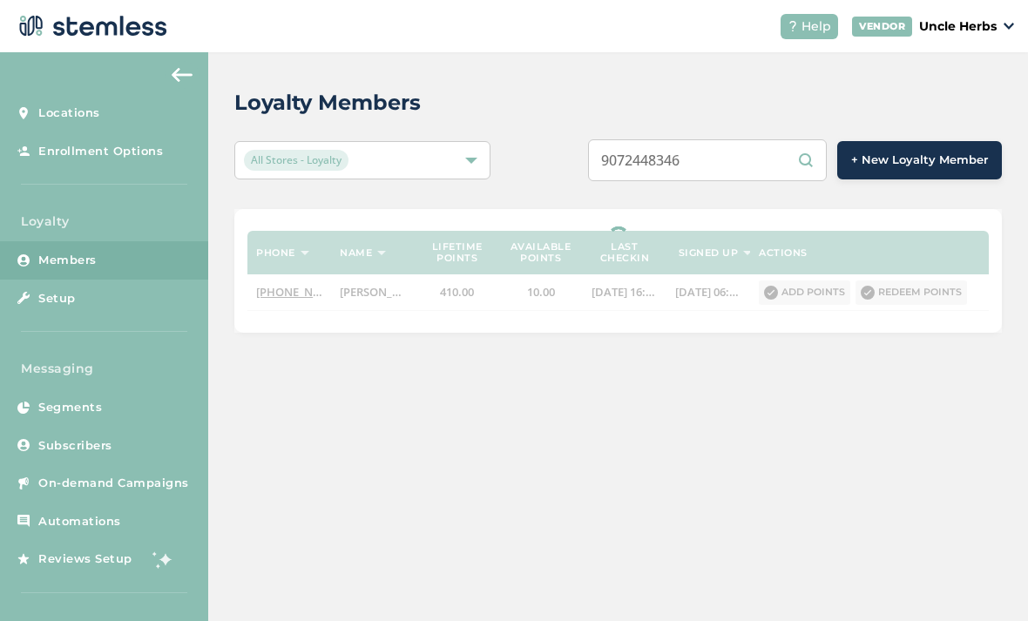
click at [690, 169] on input "9072448346" at bounding box center [707, 160] width 239 height 42
click at [702, 162] on input "9072448346" at bounding box center [707, 160] width 239 height 42
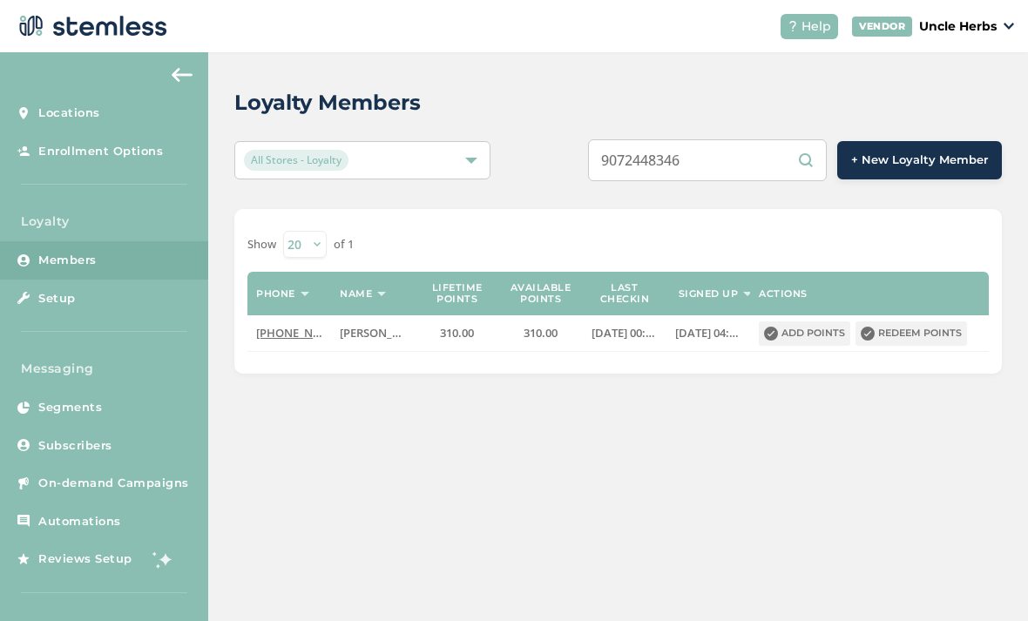
type input "9072448346"
click at [924, 341] on button "Redeem points" at bounding box center [912, 334] width 112 height 24
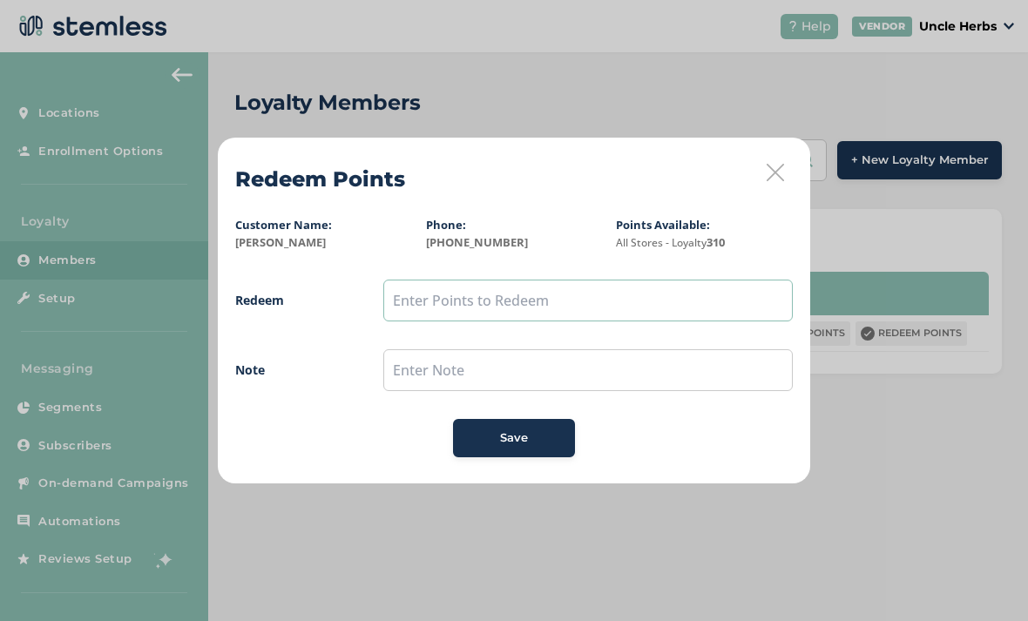
click at [500, 304] on input "text" at bounding box center [588, 301] width 410 height 42
type input "250"
click at [517, 424] on button "Save" at bounding box center [514, 438] width 122 height 38
